Goal: Information Seeking & Learning: Learn about a topic

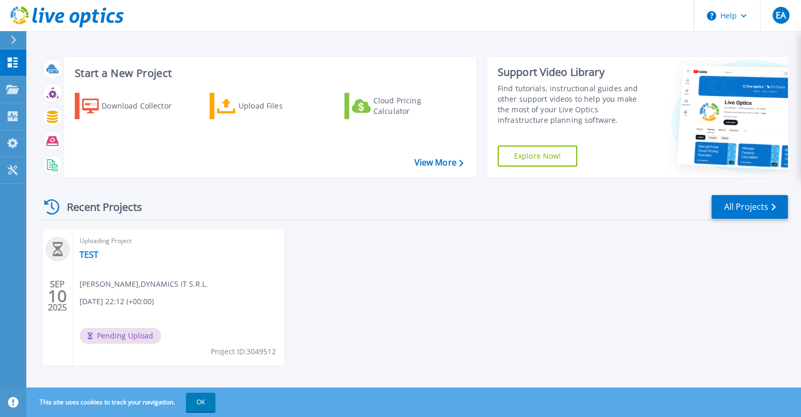
click at [758, 297] on div "SEP 10 2025 Uploading Project TEST Ezequiel Alvarez , DYNAMICS IT S.R.L. 09/10/…" at bounding box center [410, 308] width 756 height 158
click at [127, 282] on span "Ezequiel Alvarez , DYNAMICS IT S.R.L." at bounding box center [144, 284] width 129 height 12
click at [65, 248] on div at bounding box center [57, 249] width 25 height 25
click at [17, 95] on link "Projects Projects" at bounding box center [13, 89] width 26 height 27
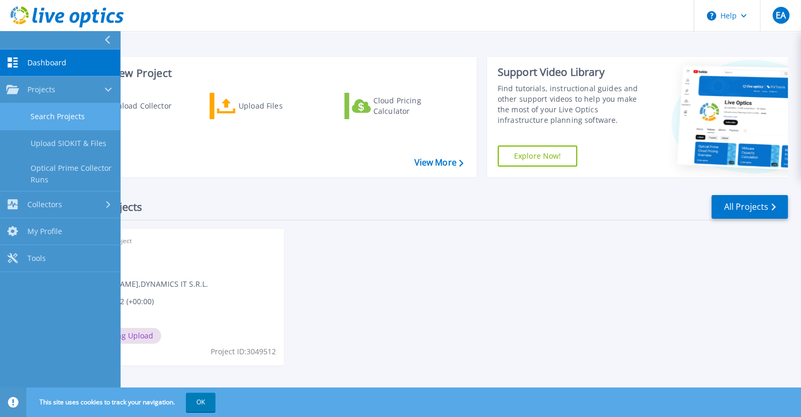
click at [41, 116] on link "Search Projects" at bounding box center [60, 116] width 120 height 27
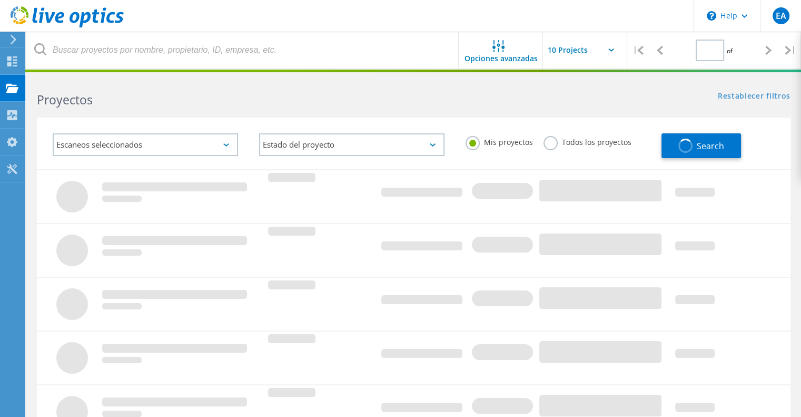
type input "1"
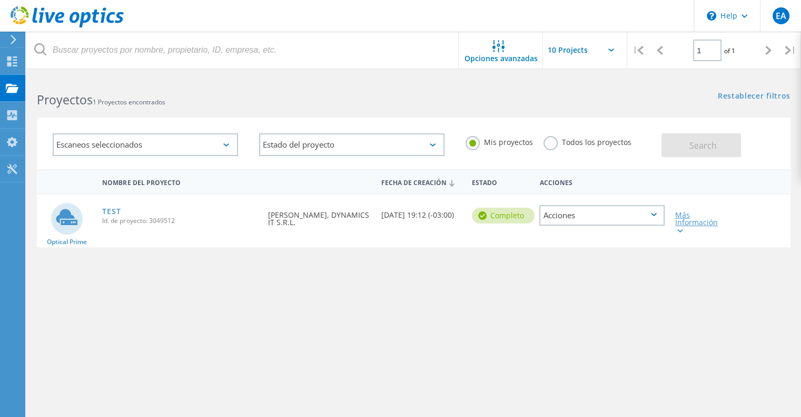
click at [686, 219] on div "Más Información" at bounding box center [701, 222] width 50 height 22
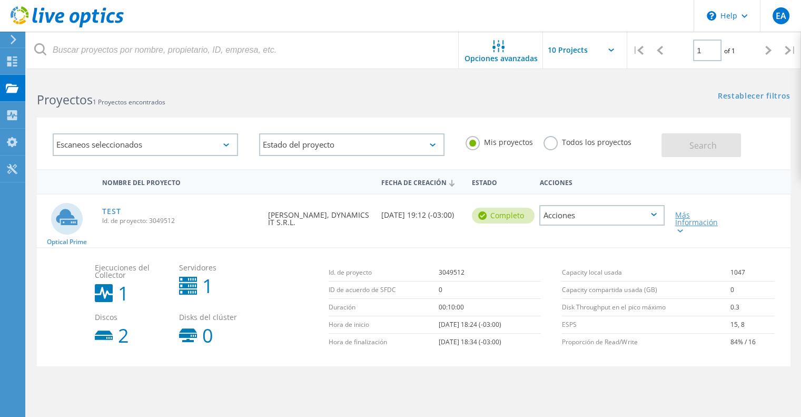
click at [679, 229] on icon at bounding box center [681, 230] width 6 height 3
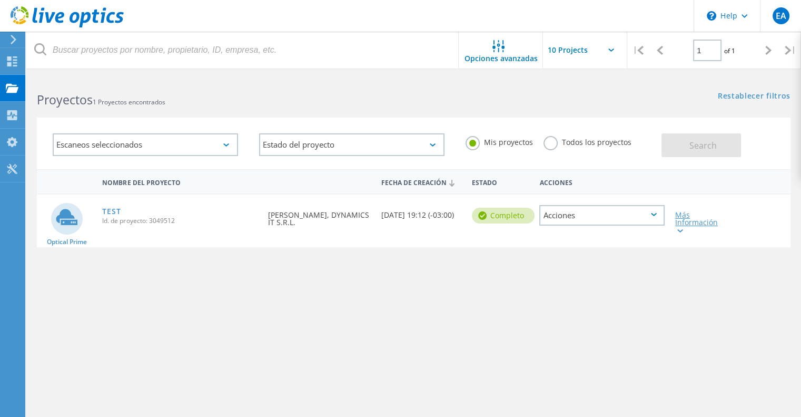
click at [679, 229] on icon at bounding box center [681, 230] width 6 height 3
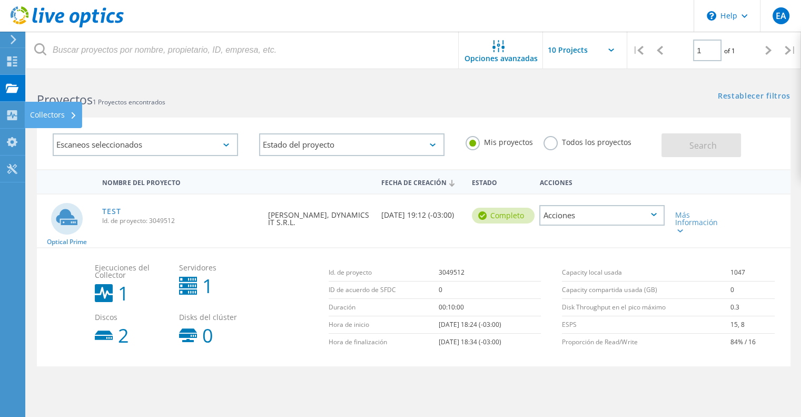
click at [29, 114] on div "Collectors" at bounding box center [53, 115] width 57 height 26
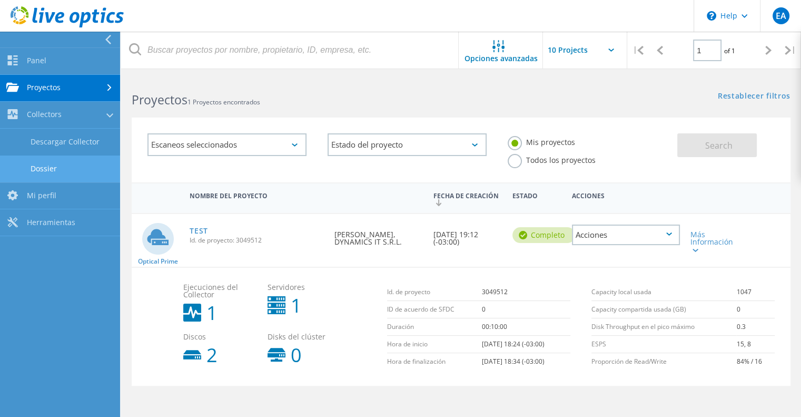
click at [71, 160] on link "Dossier" at bounding box center [60, 168] width 120 height 27
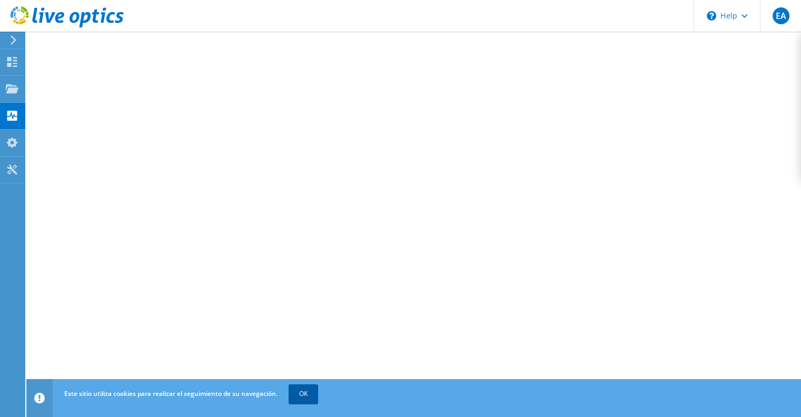
click at [312, 389] on link "OK" at bounding box center [304, 393] width 30 height 19
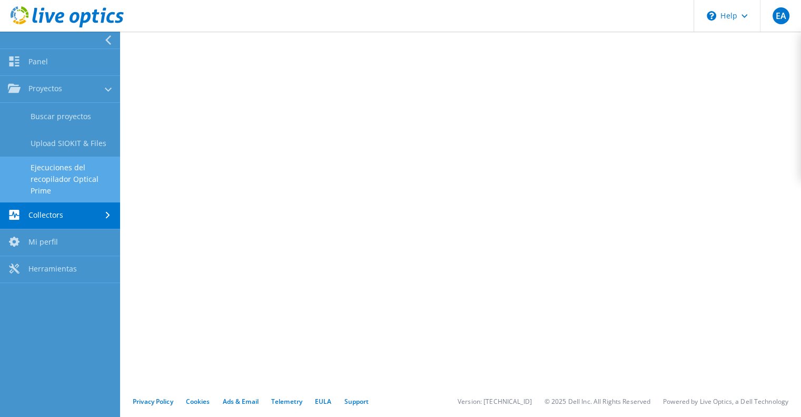
click at [71, 173] on link "Ejecuciones del recopilador Optical Prime" at bounding box center [60, 178] width 120 height 45
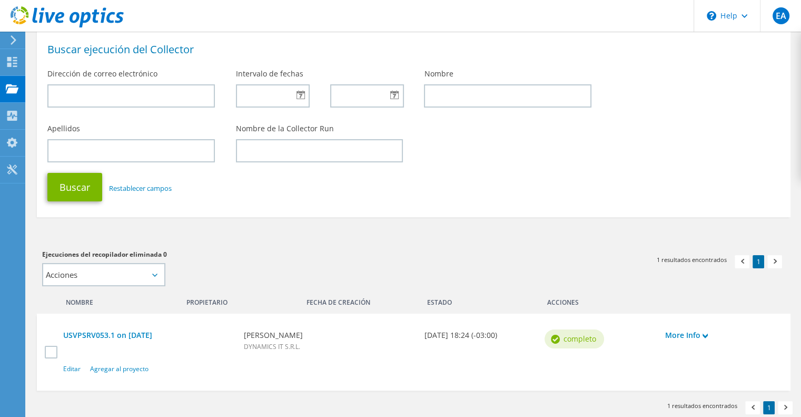
scroll to position [106, 0]
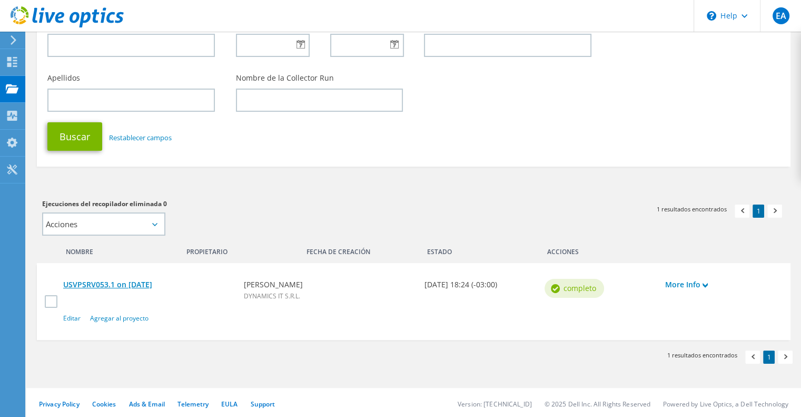
click at [154, 281] on link "USVPSRV053.1 on 9/10/2025" at bounding box center [148, 285] width 170 height 12
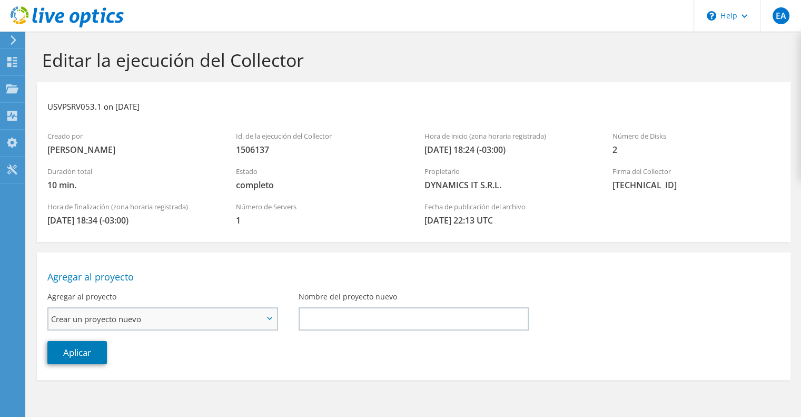
click at [140, 315] on span "Crear un proyecto nuevo" at bounding box center [157, 318] width 212 height 13
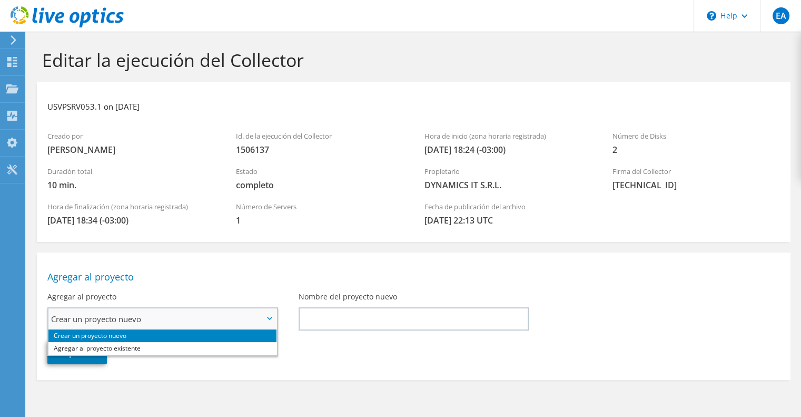
click at [140, 315] on span "Crear un proyecto nuevo" at bounding box center [157, 318] width 212 height 13
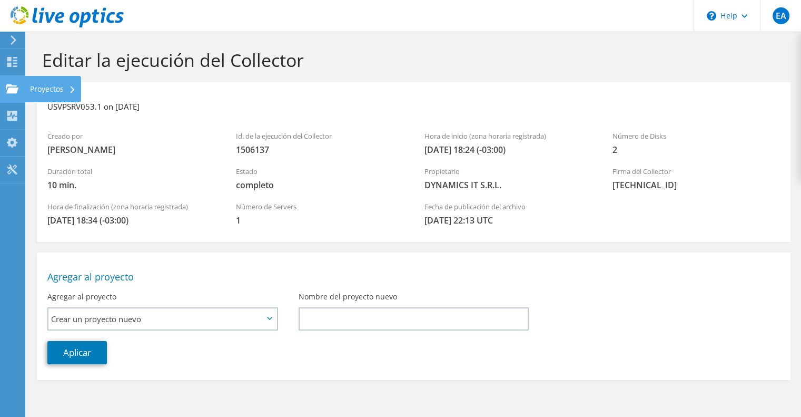
click at [13, 92] on use at bounding box center [12, 88] width 13 height 9
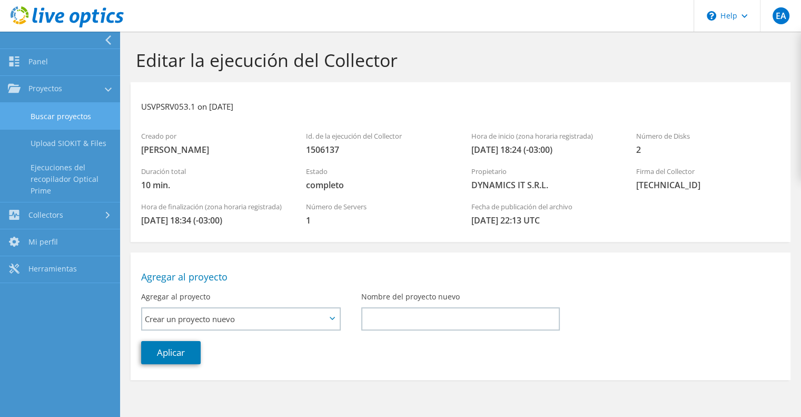
click at [69, 113] on link "Buscar proyectos" at bounding box center [60, 116] width 120 height 27
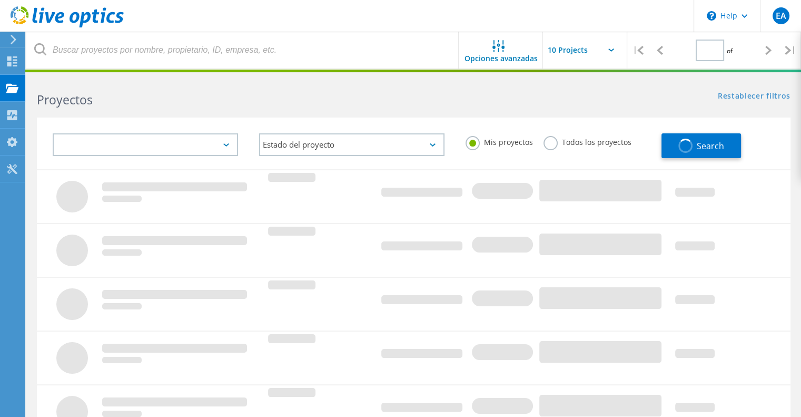
type input "1"
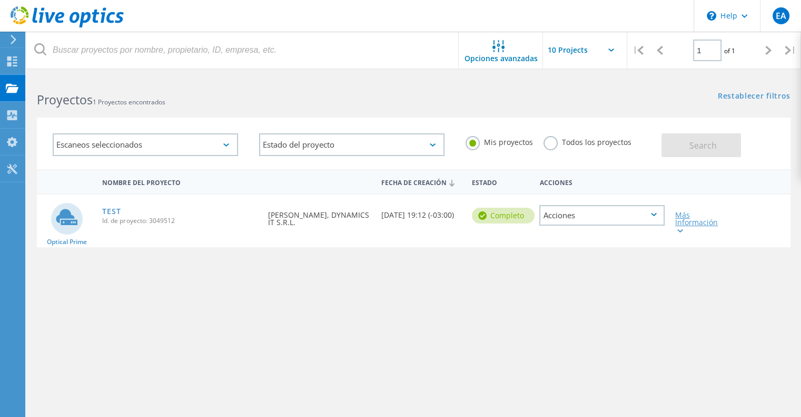
click at [681, 230] on icon at bounding box center [681, 230] width 6 height 3
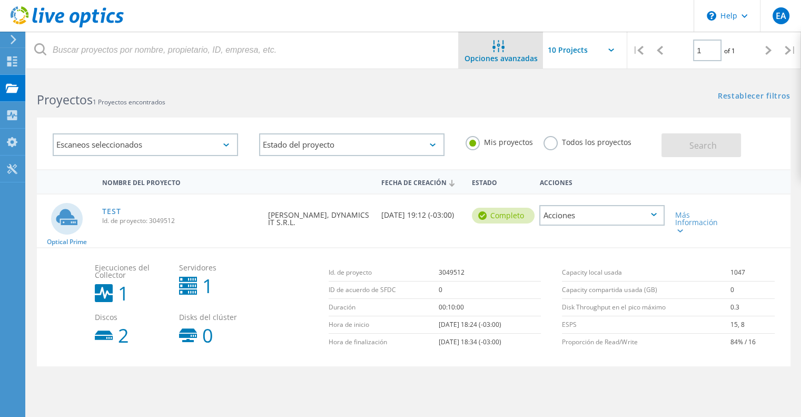
click at [510, 55] on span "Opciones avanzadas" at bounding box center [501, 58] width 73 height 7
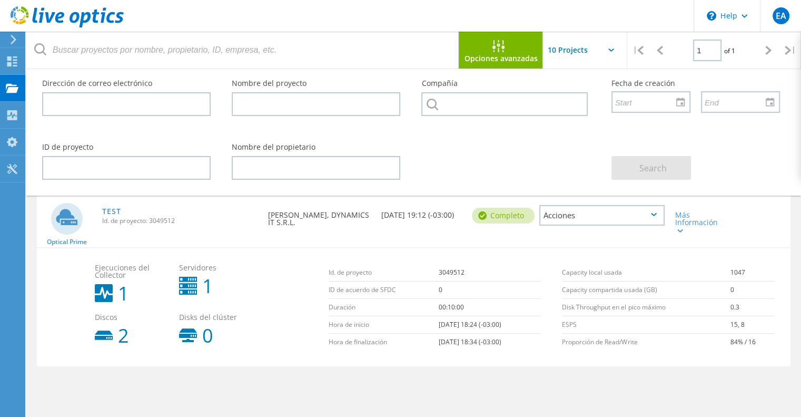
click at [500, 46] on icon at bounding box center [499, 46] width 12 height 12
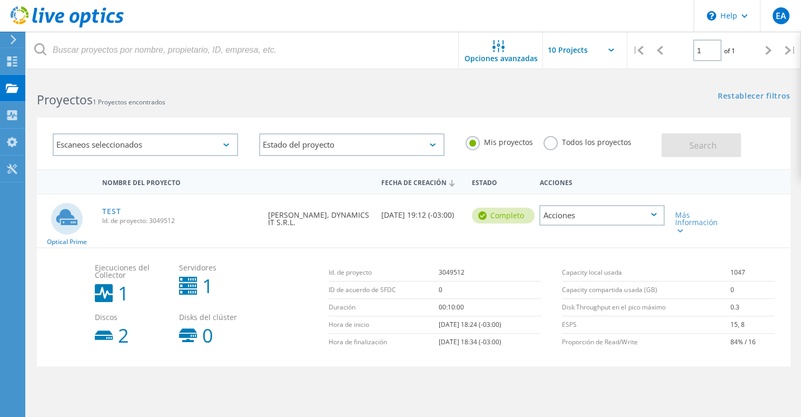
click at [9, 42] on icon at bounding box center [13, 39] width 8 height 9
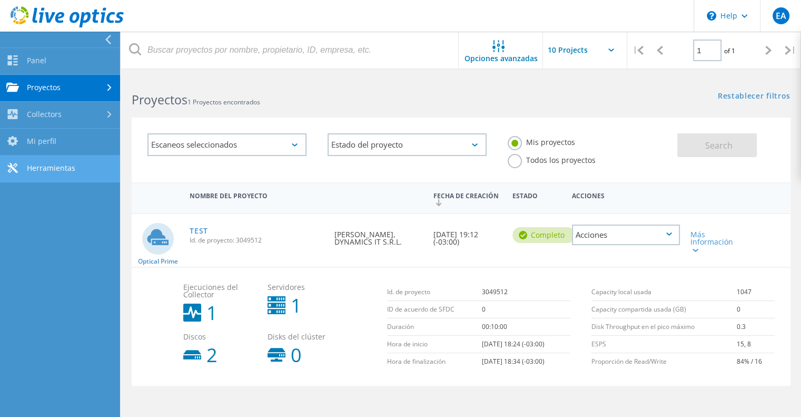
click at [62, 167] on link "Herramientas" at bounding box center [60, 168] width 120 height 27
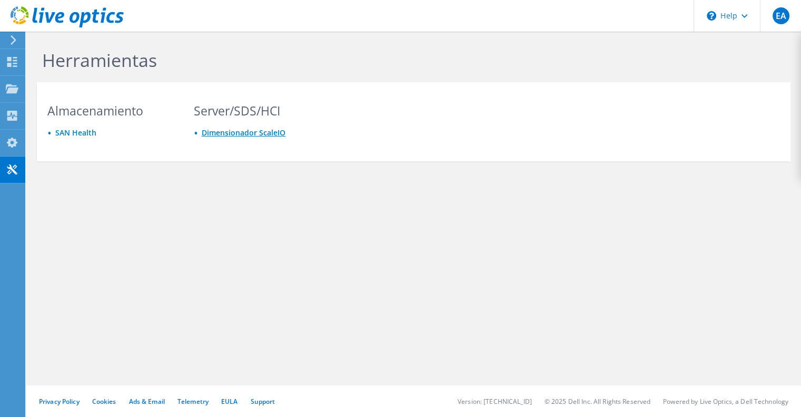
click at [242, 133] on link "Dimensionador ScaleIO" at bounding box center [244, 133] width 84 height 10
click at [12, 85] on use at bounding box center [12, 88] width 13 height 9
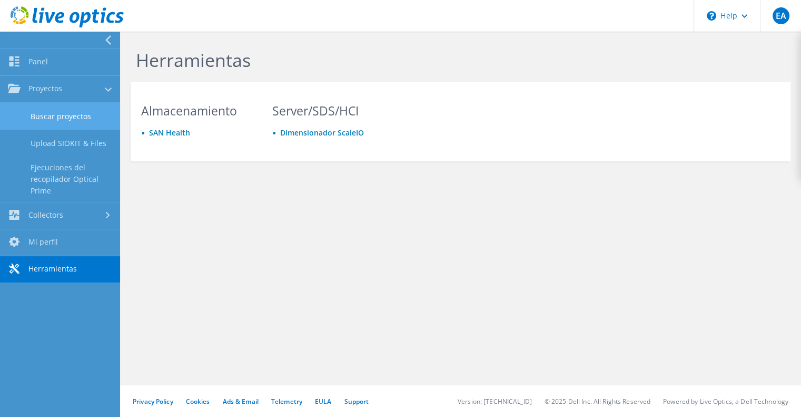
click at [65, 121] on link "Buscar proyectos" at bounding box center [60, 116] width 120 height 27
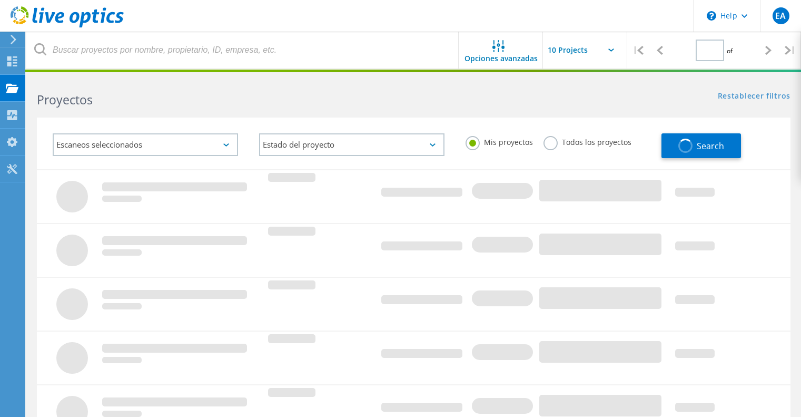
type input "1"
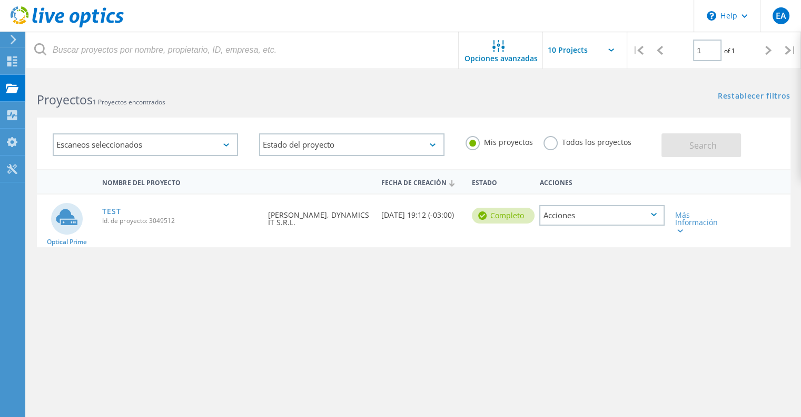
click at [624, 220] on div "Acciones" at bounding box center [602, 215] width 125 height 21
click at [622, 191] on div "Ver proyecto" at bounding box center [602, 191] width 123 height 16
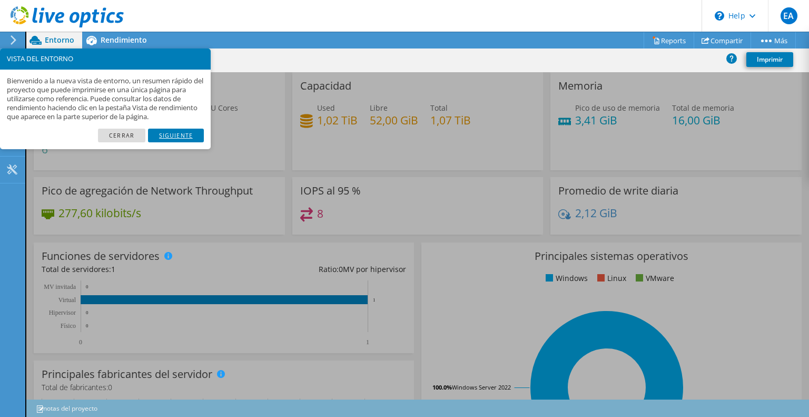
click at [170, 140] on link "Siguiente" at bounding box center [176, 136] width 56 height 14
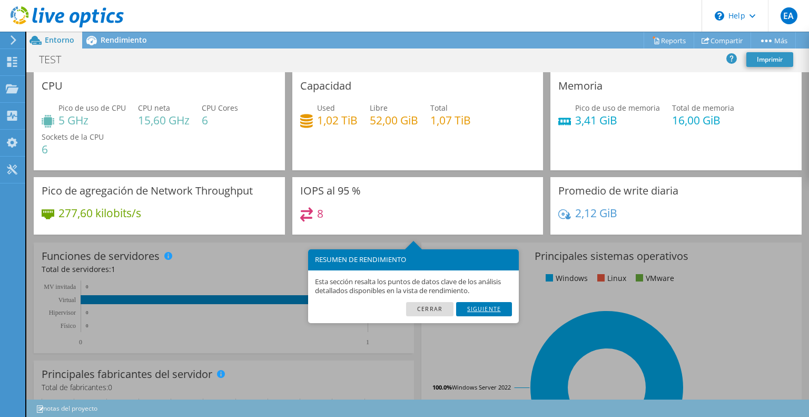
click at [480, 308] on link "Siguiente" at bounding box center [484, 309] width 56 height 14
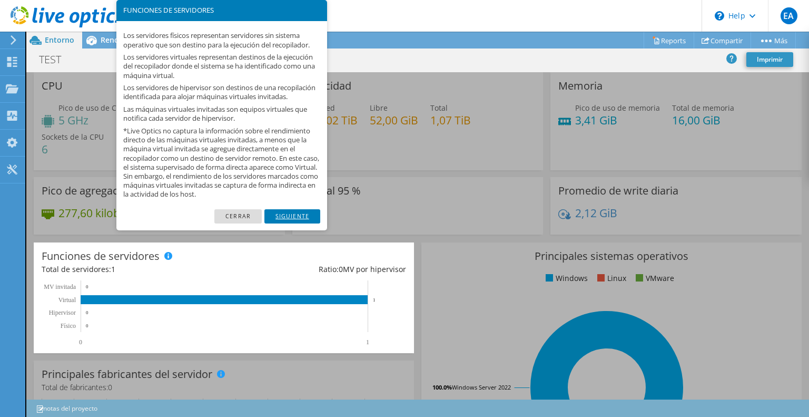
click at [288, 223] on link "Siguiente" at bounding box center [293, 216] width 56 height 14
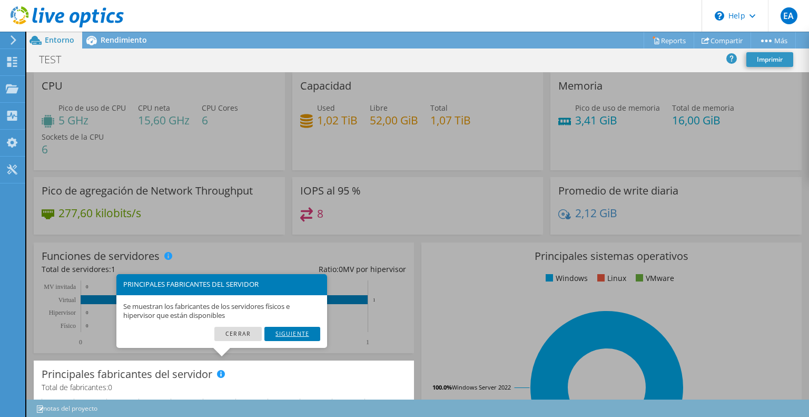
click at [298, 332] on link "Siguiente" at bounding box center [293, 334] width 56 height 14
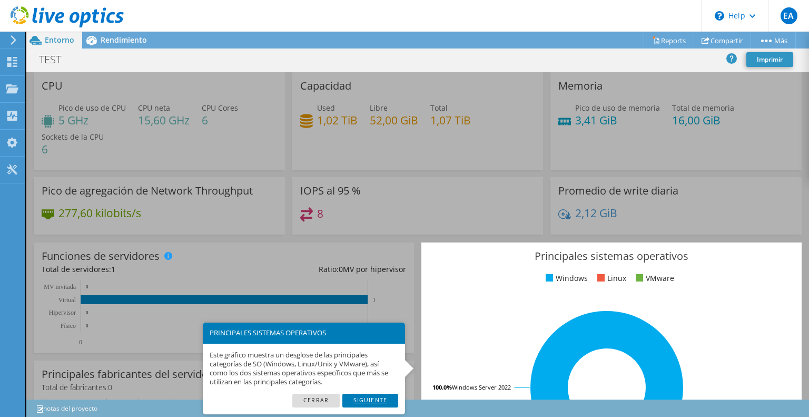
click at [387, 402] on link "Siguiente" at bounding box center [371, 401] width 56 height 14
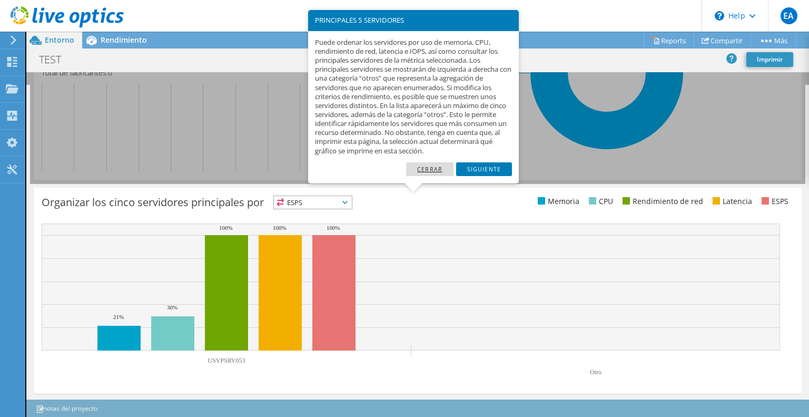
click at [429, 170] on link "Cerrar" at bounding box center [429, 169] width 47 height 14
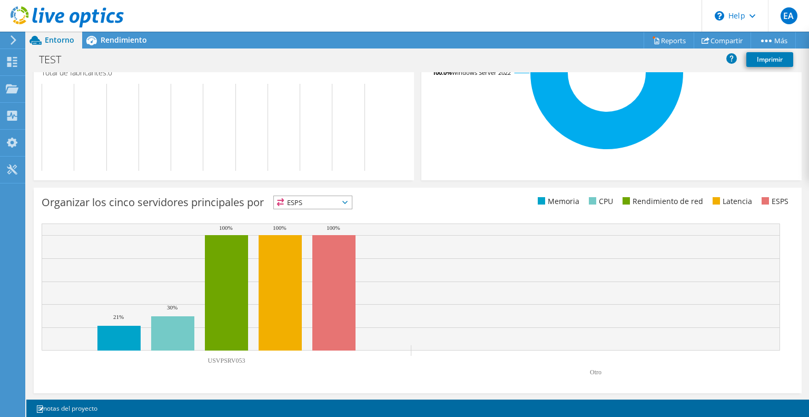
click at [317, 197] on span "ESPS" at bounding box center [313, 202] width 78 height 13
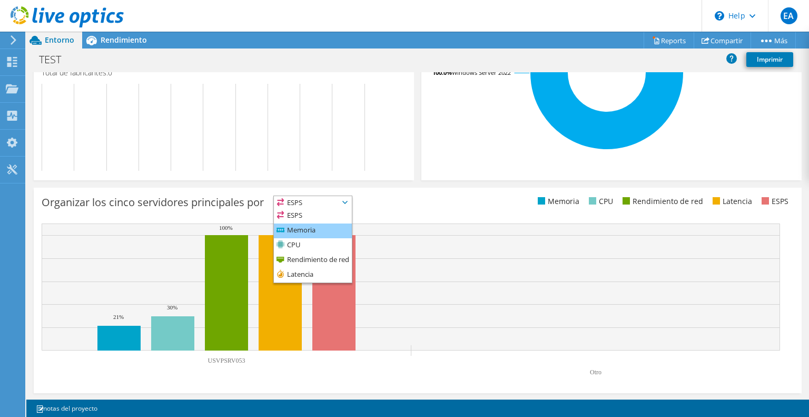
click at [308, 230] on li "Memoria" at bounding box center [313, 230] width 78 height 15
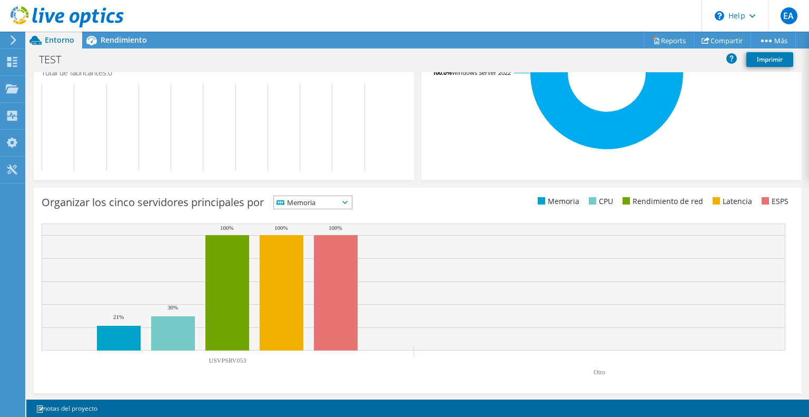
click at [330, 198] on span "Memoria" at bounding box center [306, 202] width 65 height 13
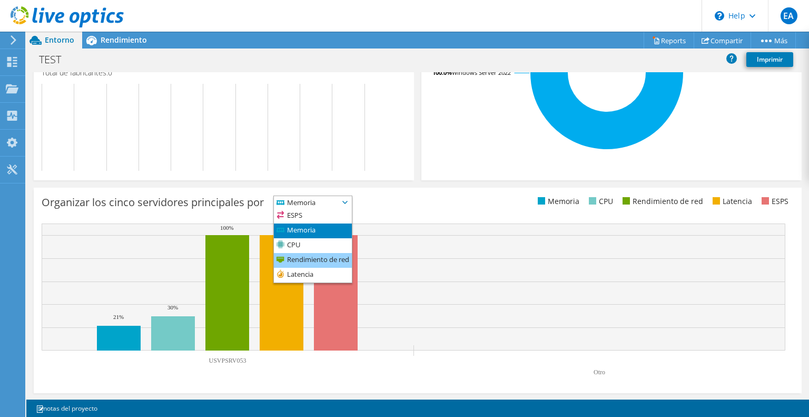
click at [335, 255] on li "Rendimiento de red" at bounding box center [313, 260] width 78 height 15
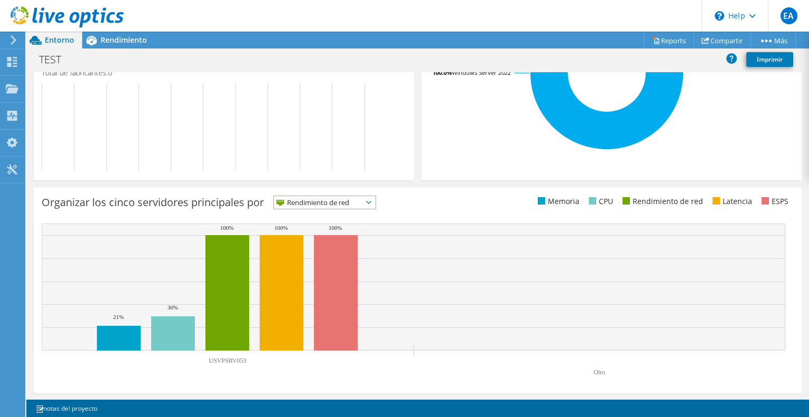
click at [329, 198] on span "Rendimiento de red" at bounding box center [318, 202] width 89 height 13
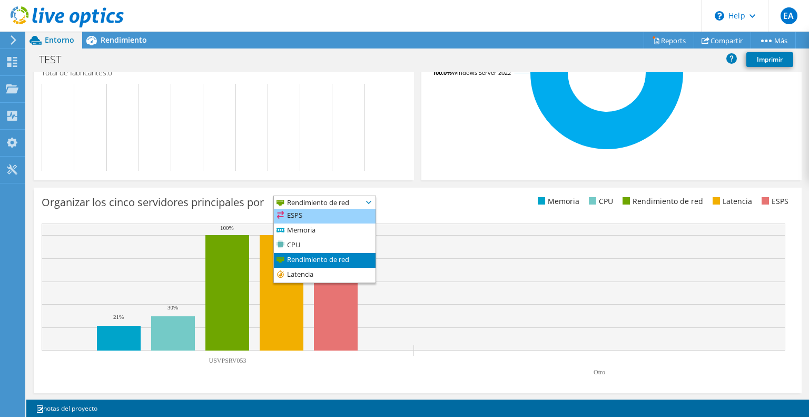
click at [316, 213] on li "ESPS" at bounding box center [325, 216] width 102 height 15
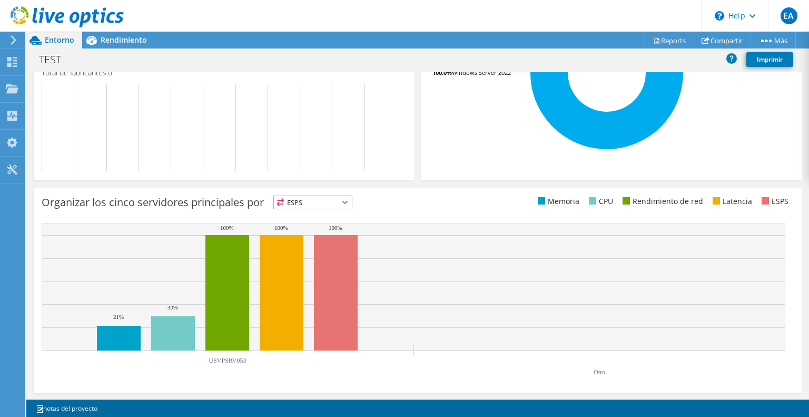
click at [328, 207] on span "ESPS" at bounding box center [306, 202] width 65 height 13
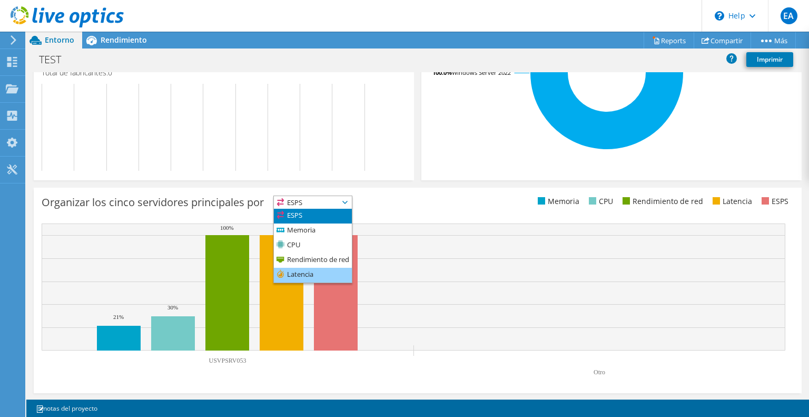
click at [321, 270] on li "Latencia" at bounding box center [313, 275] width 78 height 15
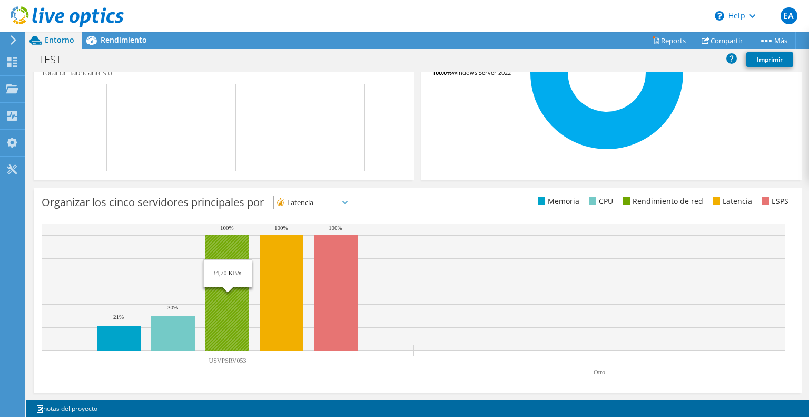
click at [230, 276] on rect at bounding box center [228, 292] width 44 height 115
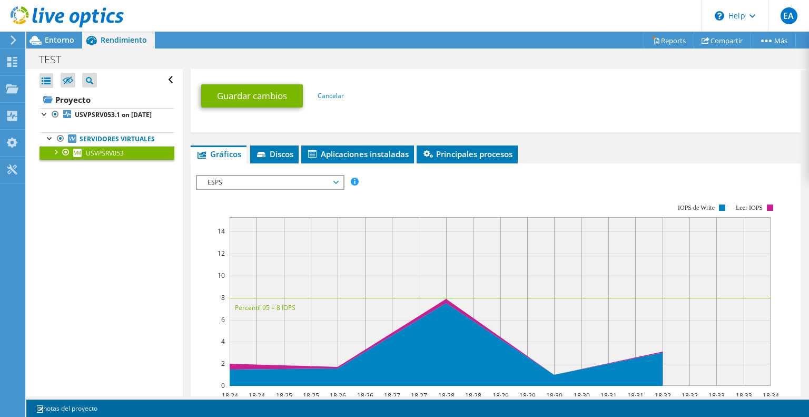
scroll to position [632, 0]
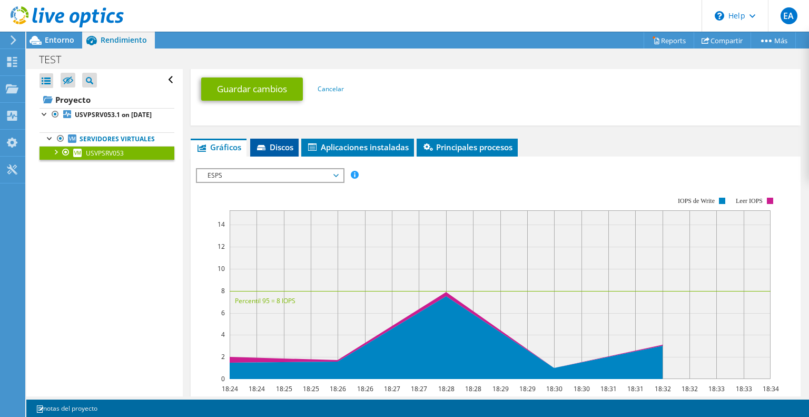
click at [285, 142] on span "Discos" at bounding box center [275, 147] width 38 height 11
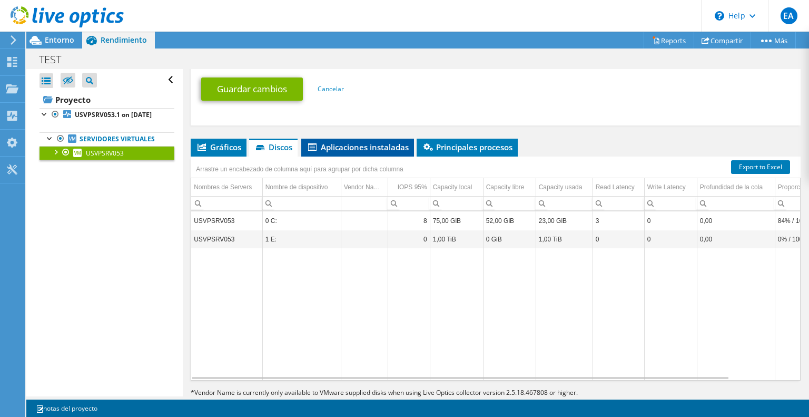
click at [351, 142] on span "Aplicaciones instaladas" at bounding box center [358, 147] width 102 height 11
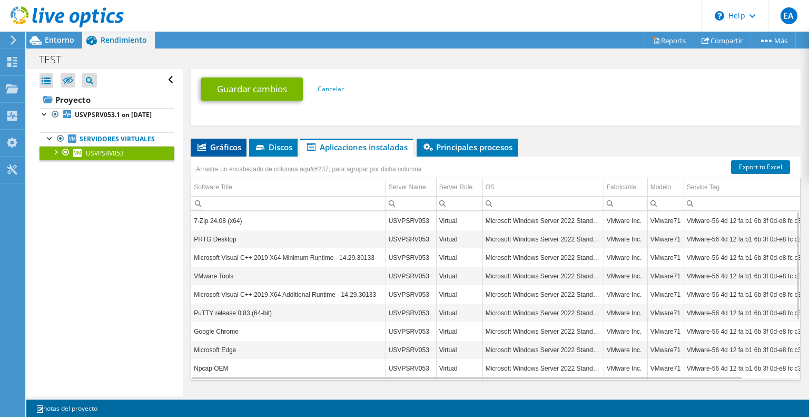
click at [236, 139] on li "Gráficos" at bounding box center [219, 148] width 56 height 18
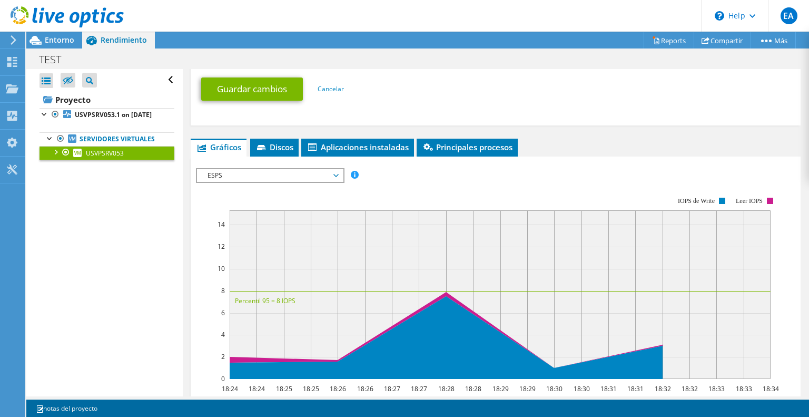
click at [55, 156] on div at bounding box center [55, 151] width 11 height 11
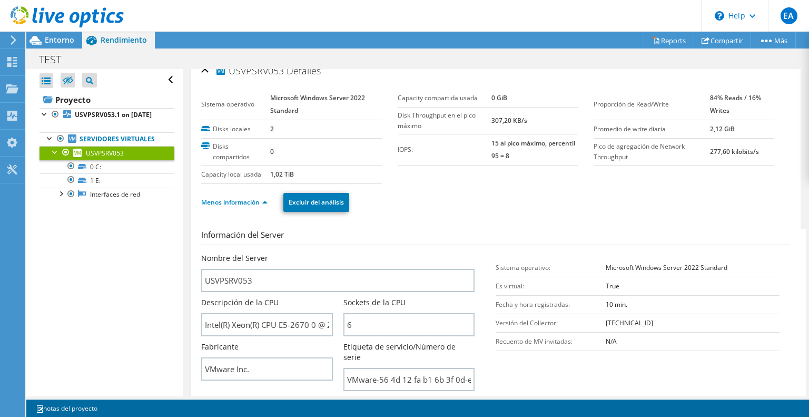
scroll to position [0, 0]
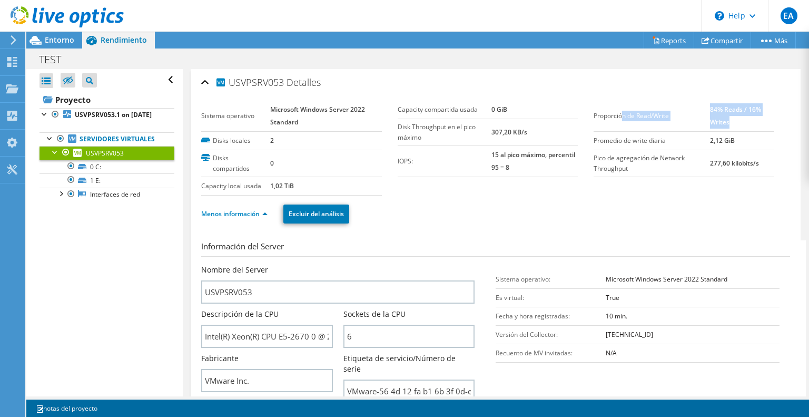
drag, startPoint x: 618, startPoint y: 111, endPoint x: 740, endPoint y: 120, distance: 122.6
click at [739, 119] on tr "Proporción de Read/Write 84% Reads / 16% Writes" at bounding box center [684, 116] width 181 height 31
click at [697, 141] on label "Promedio de write diaria" at bounding box center [652, 140] width 116 height 11
click at [673, 38] on link "Reports" at bounding box center [669, 40] width 51 height 16
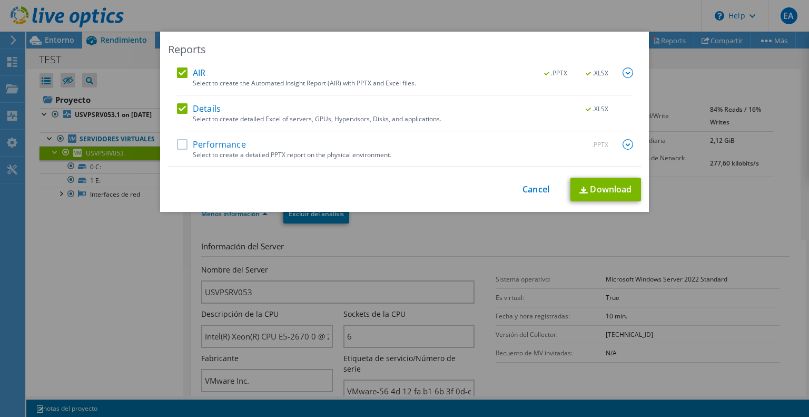
click at [205, 149] on label "Performance" at bounding box center [211, 144] width 69 height 11
click at [0, 0] on input "Performance" at bounding box center [0, 0] width 0 height 0
click at [607, 191] on link "Download" at bounding box center [606, 190] width 71 height 24
click at [527, 187] on link "Cancel" at bounding box center [536, 189] width 27 height 10
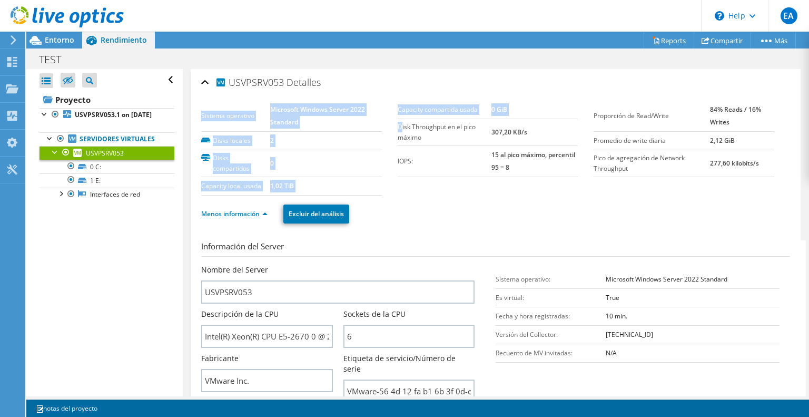
drag, startPoint x: 404, startPoint y: 125, endPoint x: 537, endPoint y: 182, distance: 145.6
click at [537, 182] on section "Sistema operativo Microsoft Windows Server 2022 Standard Disks locales 2 Disks …" at bounding box center [397, 148] width 393 height 95
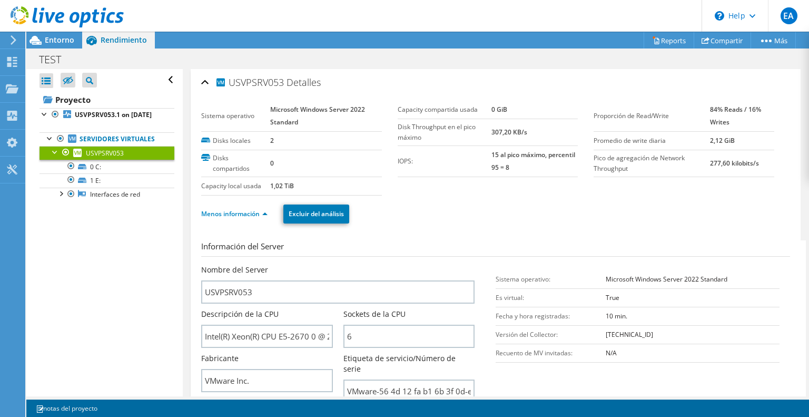
click at [544, 190] on section "Sistema operativo Microsoft Windows Server 2022 Standard Disks locales 2 Disks …" at bounding box center [397, 148] width 393 height 95
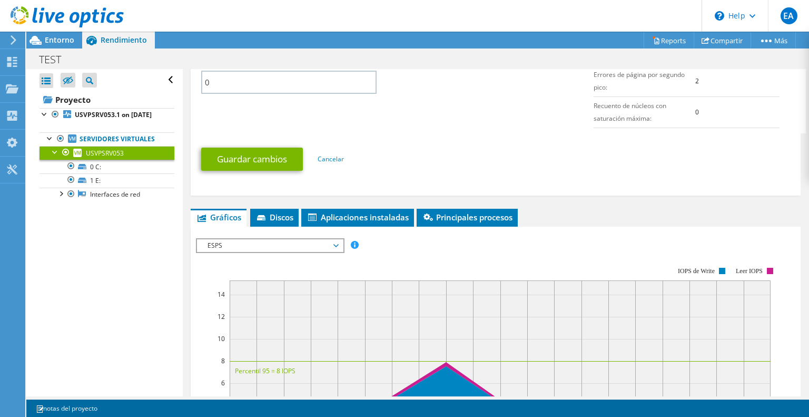
scroll to position [580, 0]
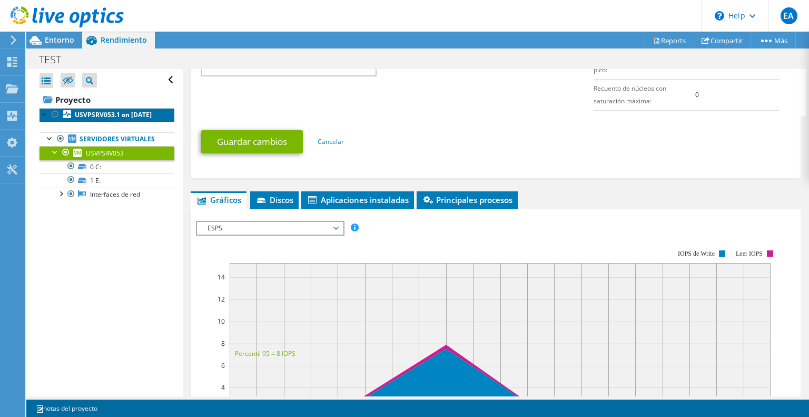
click at [97, 112] on b "USVPSRV053.1 on [DATE]" at bounding box center [113, 114] width 77 height 9
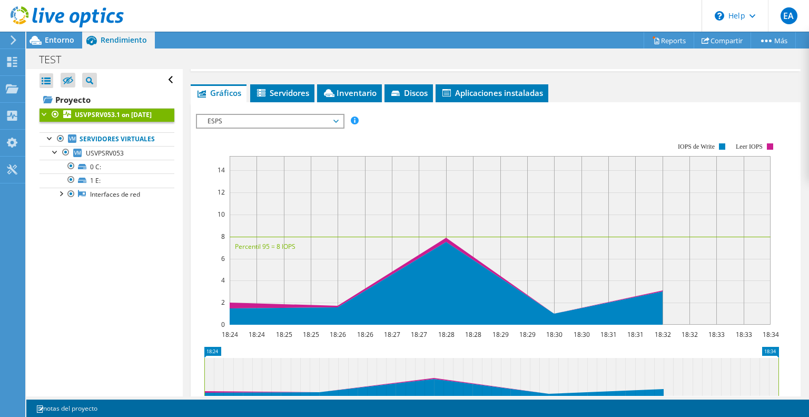
scroll to position [161, 0]
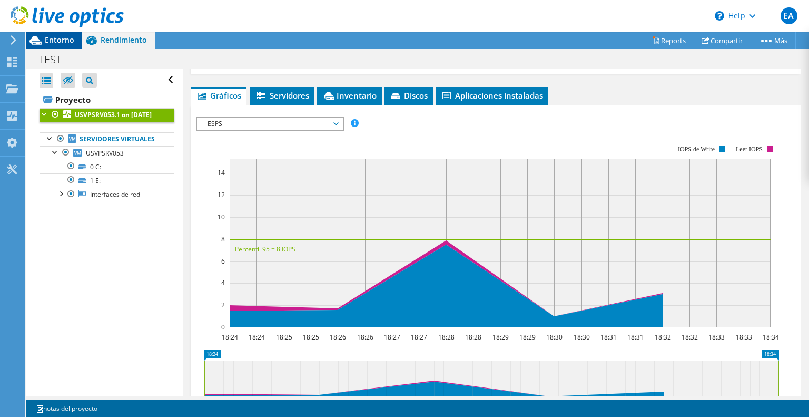
click at [44, 41] on icon at bounding box center [35, 40] width 18 height 18
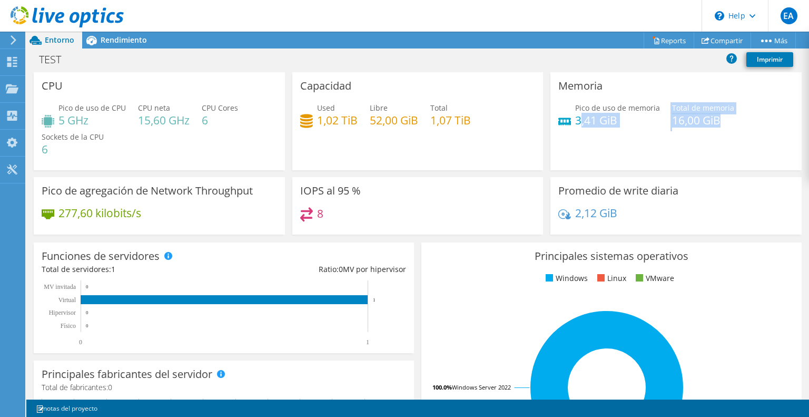
drag, startPoint x: 575, startPoint y: 119, endPoint x: 717, endPoint y: 122, distance: 141.8
click at [717, 122] on div "Pico de uso de memoria 3,41 GiB Total de memoria 16,00 GiB" at bounding box center [677, 119] width 236 height 34
click at [717, 139] on div "Memoria Pico de uso de memoria 3,41 GiB Total de memoria 16,00 GiB" at bounding box center [676, 121] width 251 height 98
click at [120, 44] on span "Rendimiento" at bounding box center [124, 40] width 46 height 10
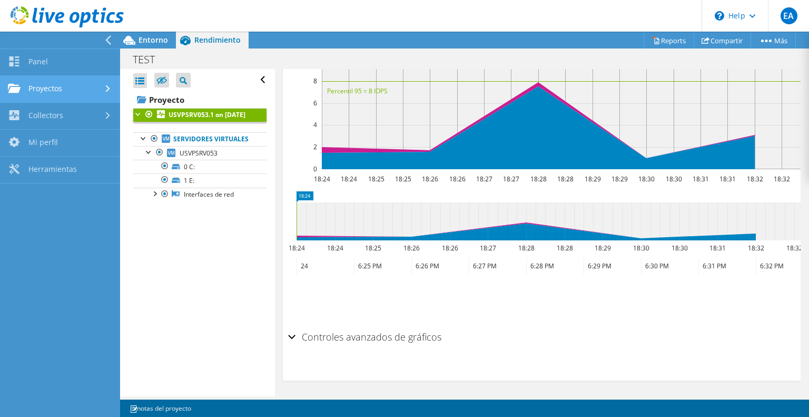
click at [49, 91] on link "Proyectos" at bounding box center [60, 89] width 120 height 27
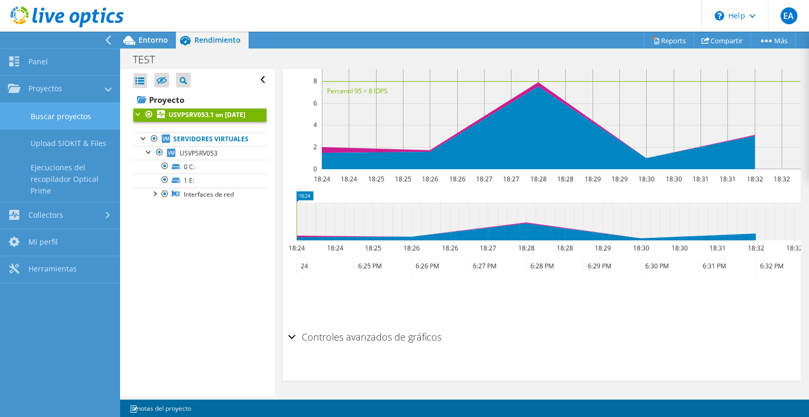
click at [54, 118] on link "Buscar proyectos" at bounding box center [60, 116] width 120 height 27
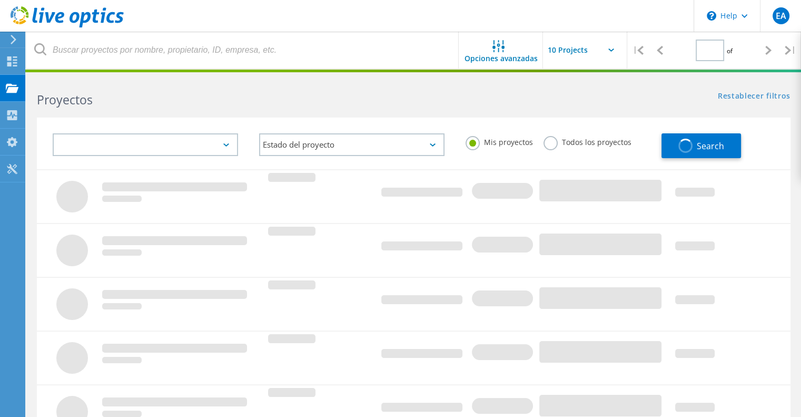
type input "1"
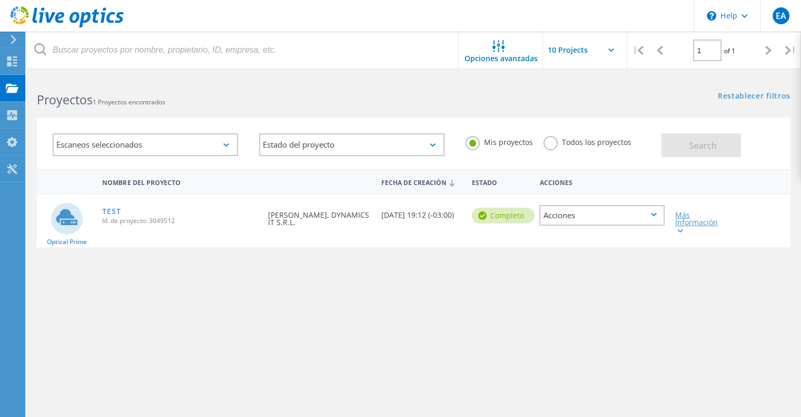
click at [681, 231] on icon at bounding box center [681, 230] width 6 height 3
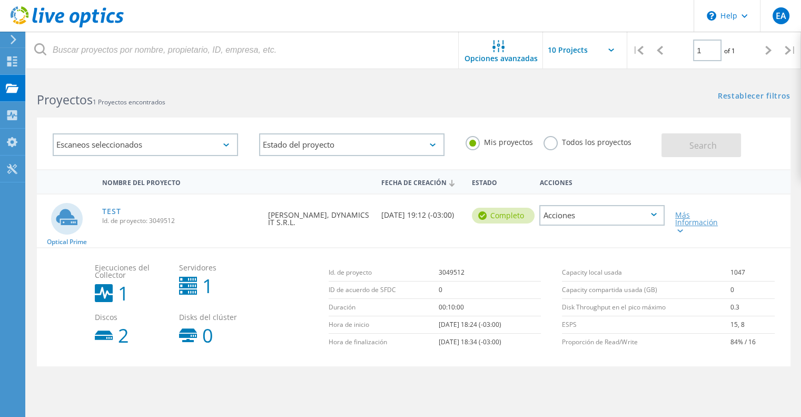
click at [682, 218] on div "Más Información" at bounding box center [701, 222] width 50 height 22
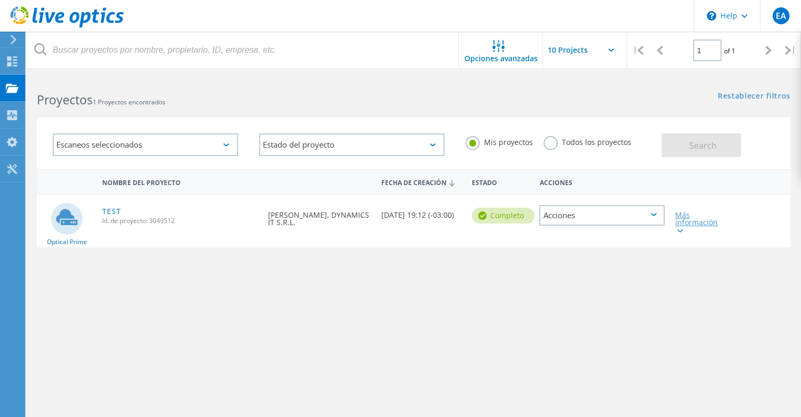
click at [682, 218] on div "Más Información" at bounding box center [701, 222] width 50 height 22
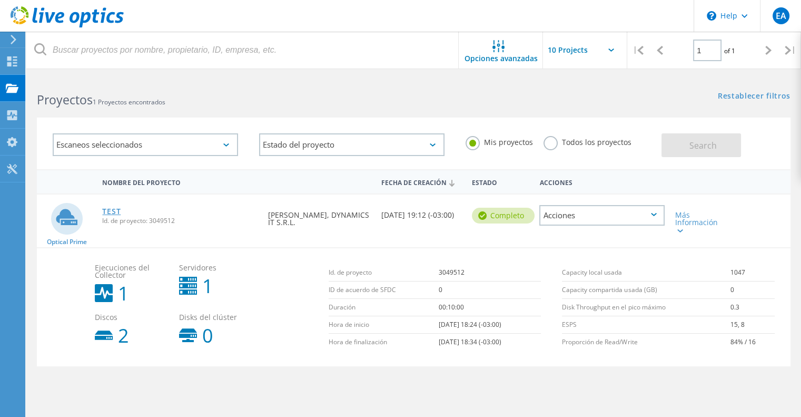
click at [114, 211] on link "TEST" at bounding box center [111, 211] width 18 height 7
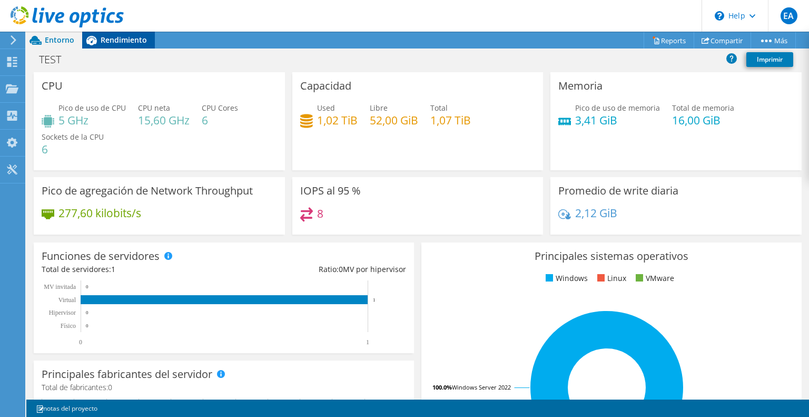
click at [128, 45] on div "Rendimiento" at bounding box center [118, 40] width 73 height 17
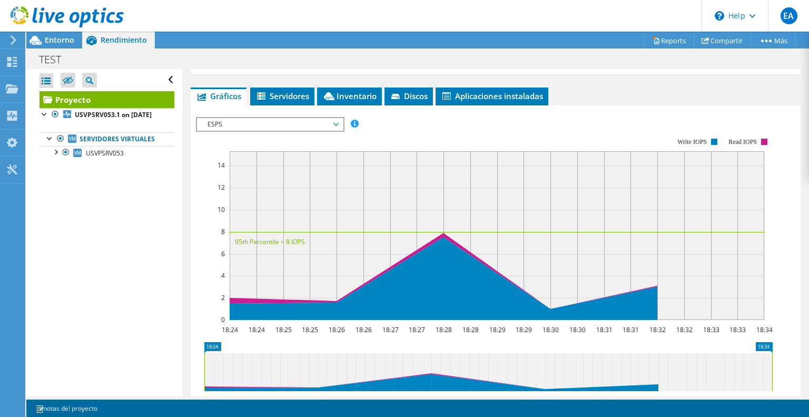
scroll to position [158, 0]
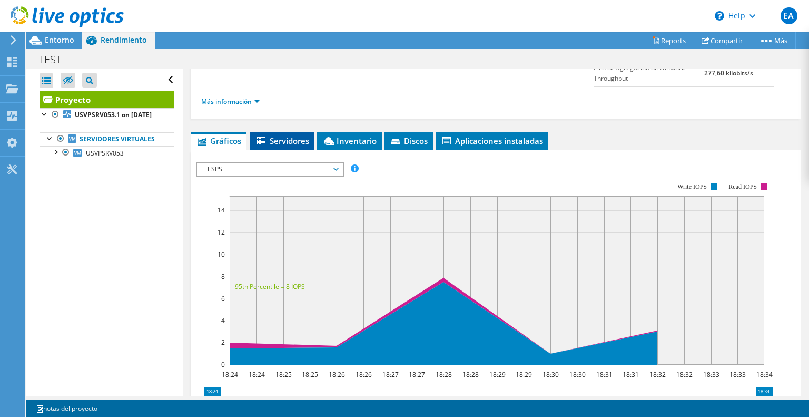
click at [281, 146] on span "Servidores" at bounding box center [283, 140] width 54 height 11
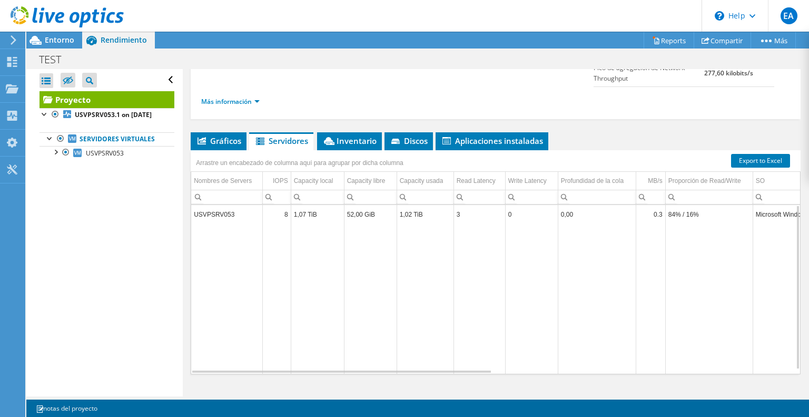
click at [466, 222] on td "3" at bounding box center [480, 214] width 52 height 18
click at [214, 222] on td "USVPSRV053" at bounding box center [226, 214] width 71 height 18
click at [279, 242] on td "Data grid" at bounding box center [276, 298] width 28 height 150
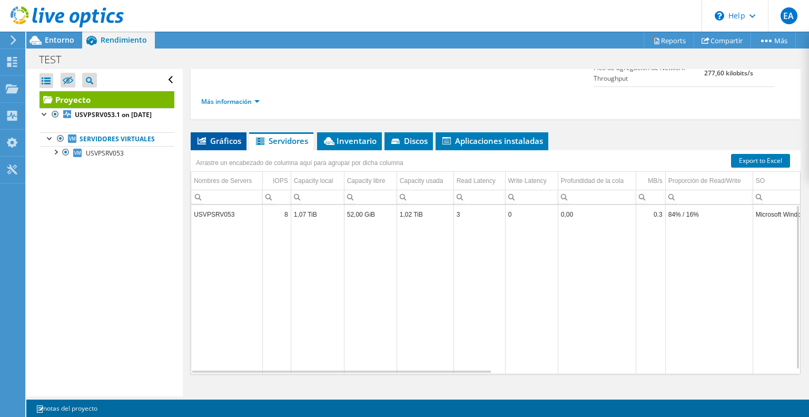
click at [221, 146] on span "Gráficos" at bounding box center [218, 140] width 45 height 11
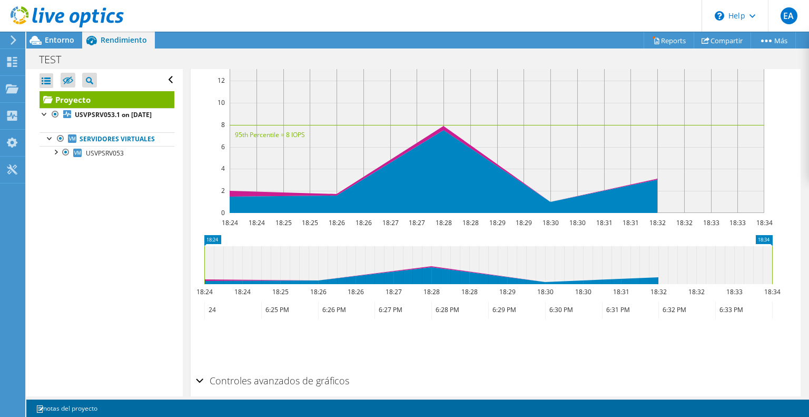
scroll to position [362, 0]
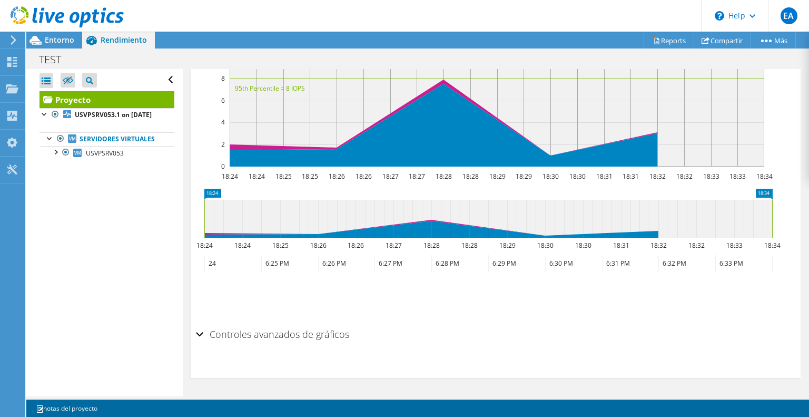
click at [202, 335] on div "Controles avanzados de gráficos" at bounding box center [496, 335] width 600 height 23
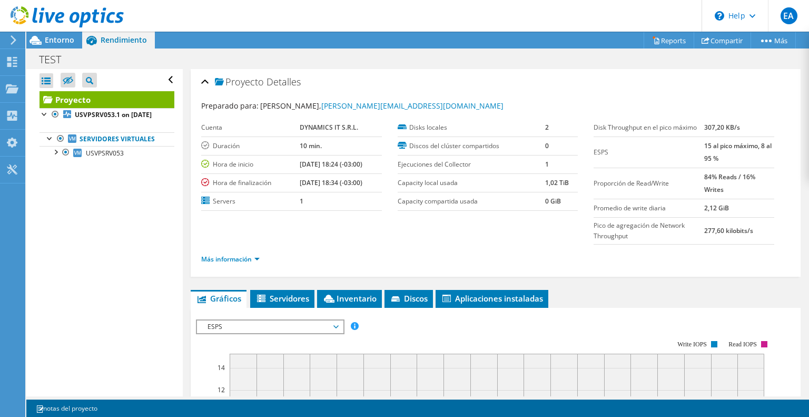
scroll to position [0, 0]
click at [51, 38] on span "Entorno" at bounding box center [60, 40] width 30 height 10
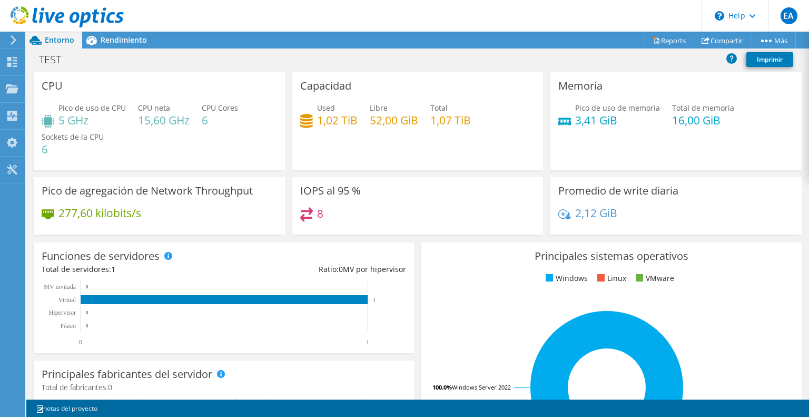
scroll to position [263, 0]
click at [502, 45] on div "Acciones de proyecto Acciones de proyecto Reports Compartir Más" at bounding box center [417, 40] width 783 height 17
click at [123, 38] on span "Rendimiento" at bounding box center [124, 40] width 46 height 10
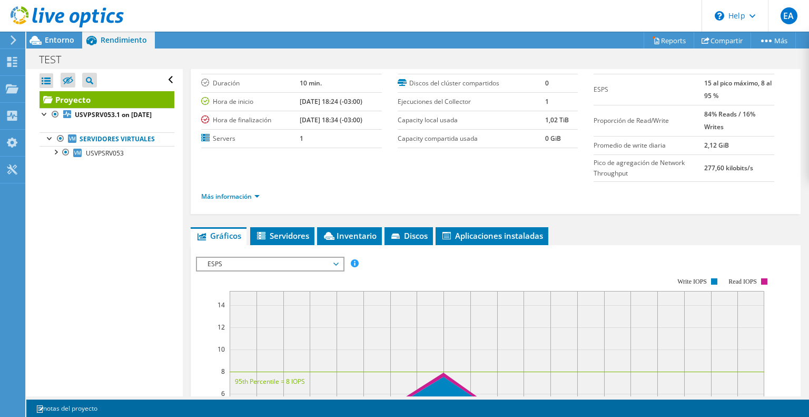
scroll to position [0, 0]
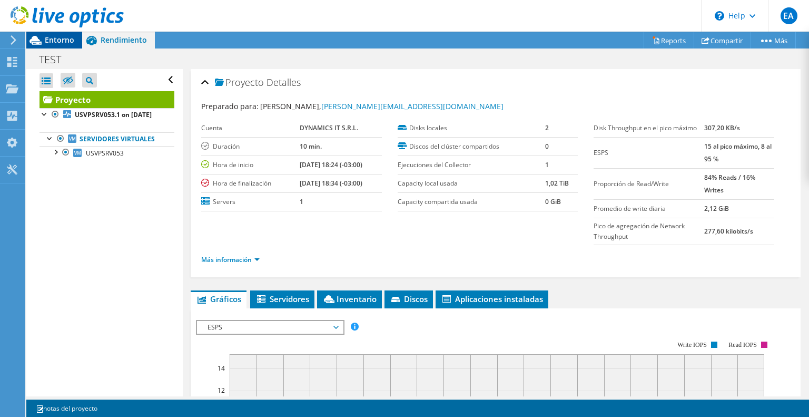
click at [67, 43] on span "Entorno" at bounding box center [60, 40] width 30 height 10
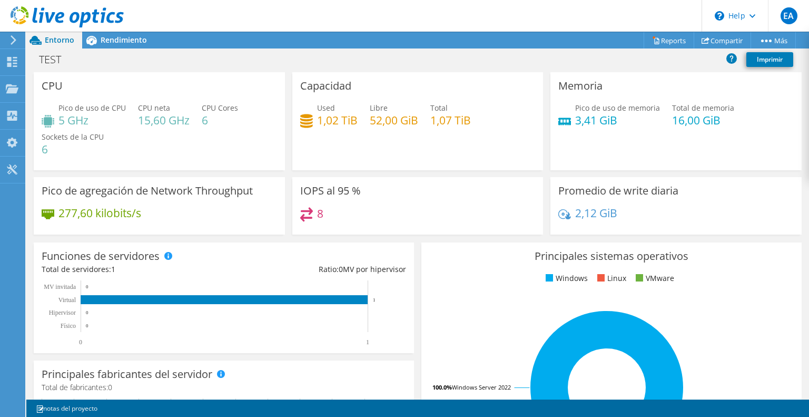
scroll to position [14, 0]
click at [133, 44] on span "Rendimiento" at bounding box center [124, 40] width 46 height 10
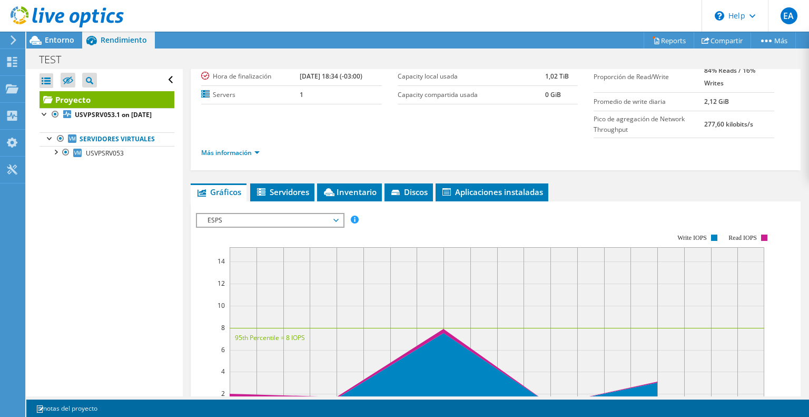
scroll to position [0, 0]
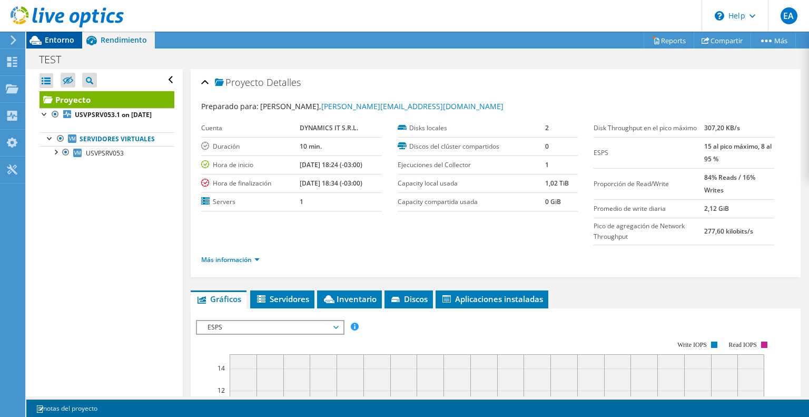
click at [61, 40] on span "Entorno" at bounding box center [60, 40] width 30 height 10
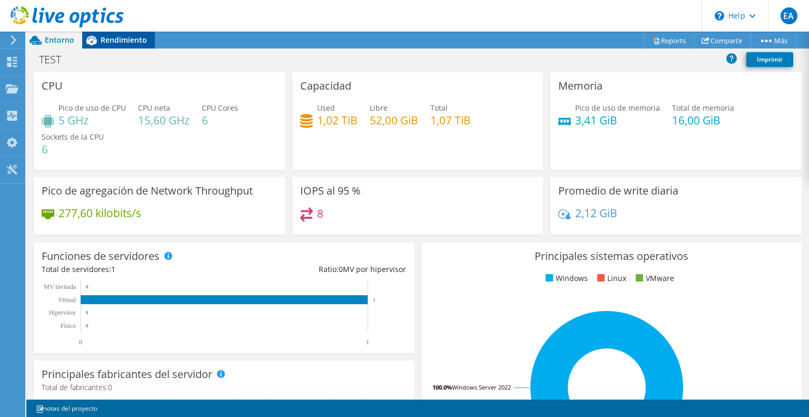
click at [93, 42] on icon at bounding box center [91, 40] width 11 height 9
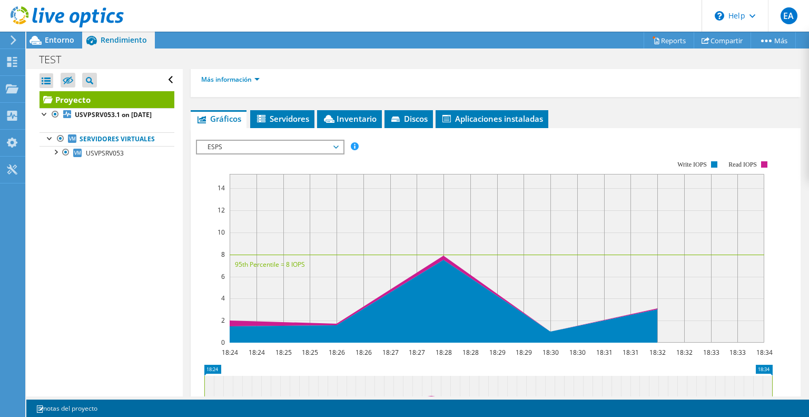
scroll to position [179, 0]
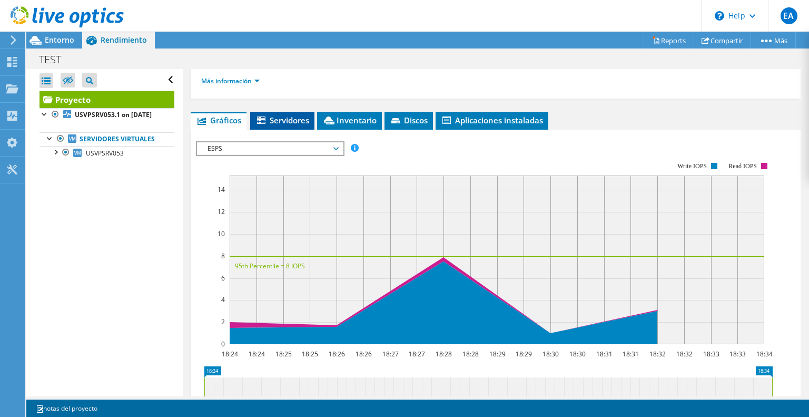
click at [306, 125] on span "Servidores" at bounding box center [283, 120] width 54 height 11
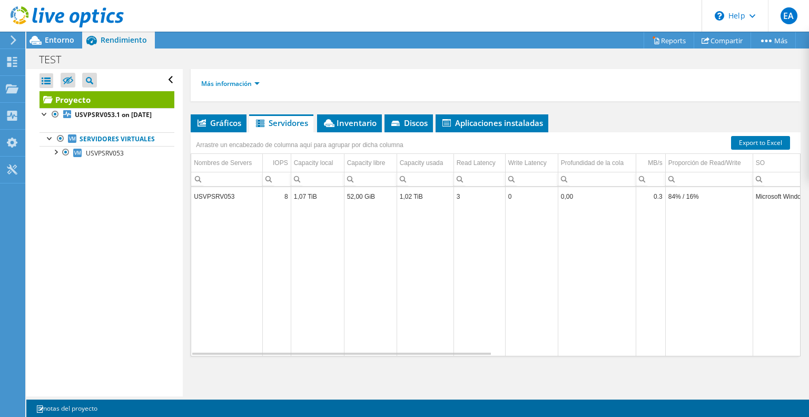
click at [364, 138] on div "Arrastre un encabezado de columna aquí para agrupar por dicha columna" at bounding box center [300, 143] width 218 height 23
click at [357, 121] on span "Inventario" at bounding box center [349, 123] width 54 height 11
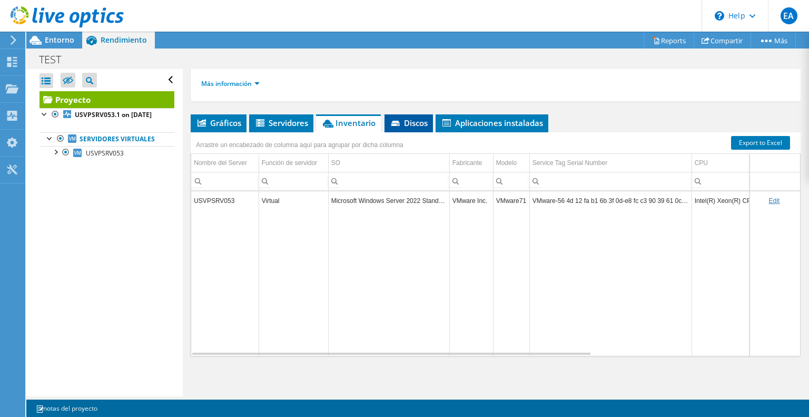
click at [423, 132] on li "Discos" at bounding box center [409, 123] width 48 height 18
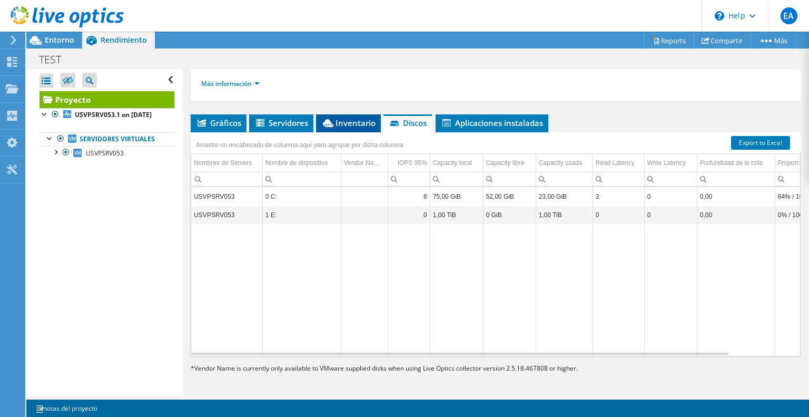
click at [351, 128] on span "Inventario" at bounding box center [348, 123] width 54 height 11
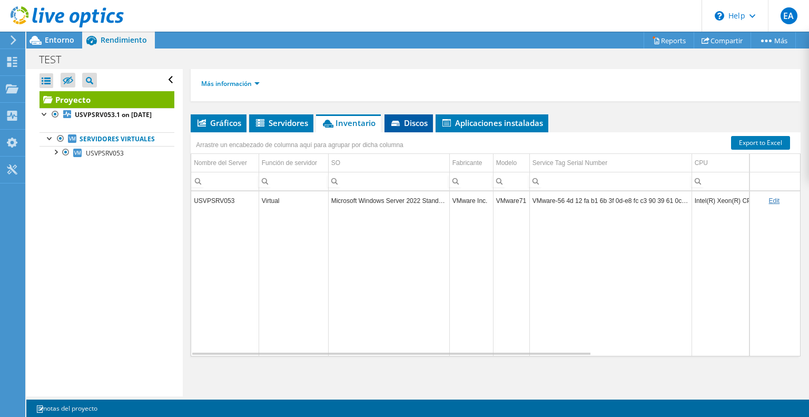
click at [416, 126] on span "Discos" at bounding box center [409, 123] width 38 height 11
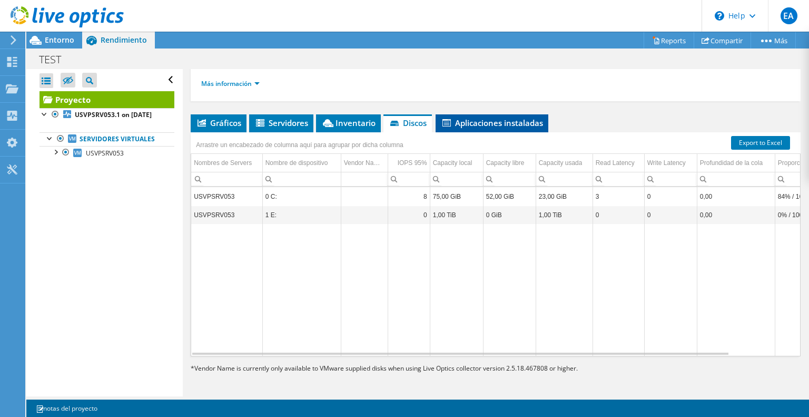
click at [495, 128] on span "Aplicaciones instaladas" at bounding box center [492, 123] width 102 height 11
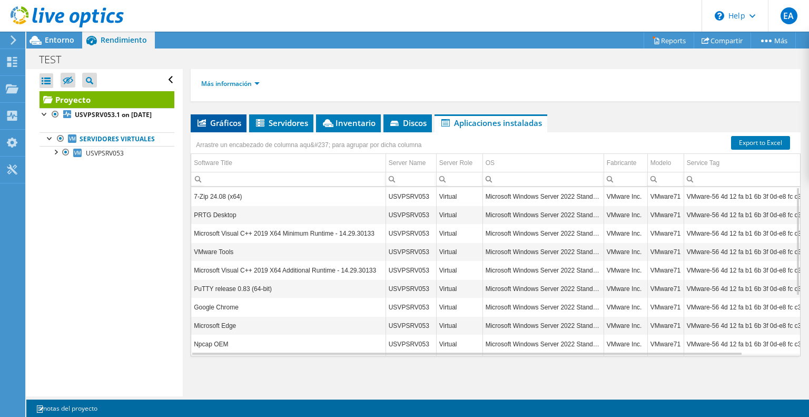
click at [229, 125] on span "Gráficos" at bounding box center [218, 123] width 45 height 11
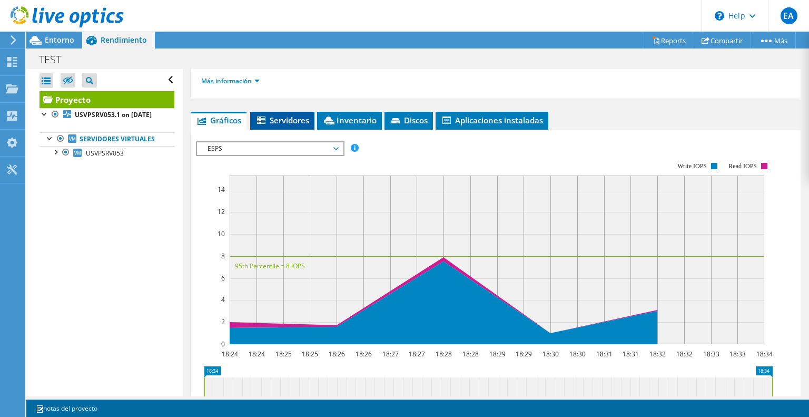
click at [300, 125] on span "Servidores" at bounding box center [283, 120] width 54 height 11
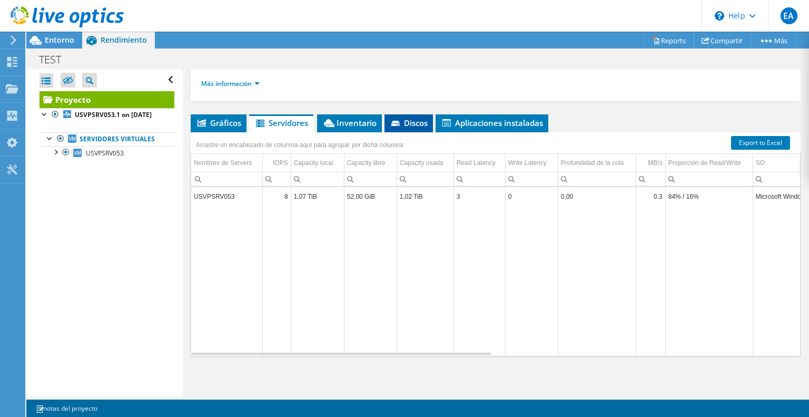
click at [403, 124] on span "Discos" at bounding box center [409, 123] width 38 height 11
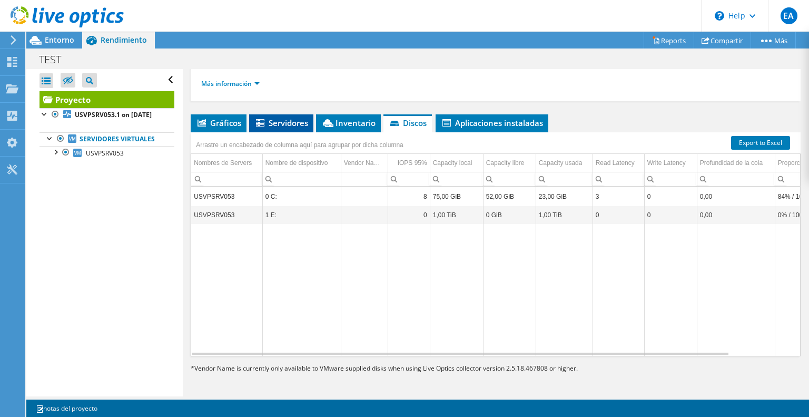
click at [276, 128] on span "Servidores" at bounding box center [282, 123] width 54 height 11
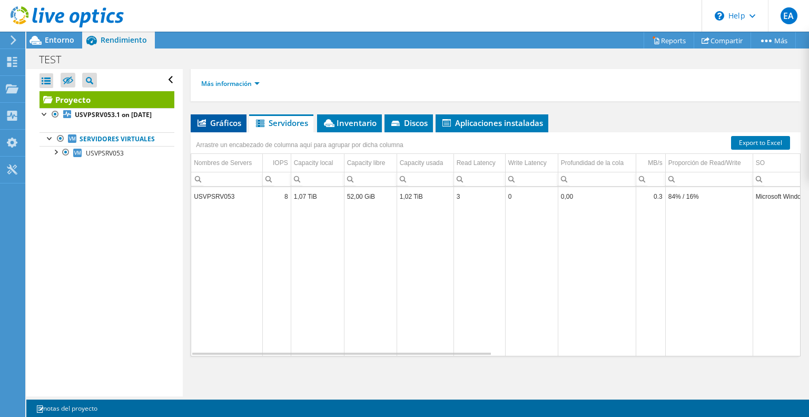
click at [232, 122] on span "Gráficos" at bounding box center [218, 123] width 45 height 11
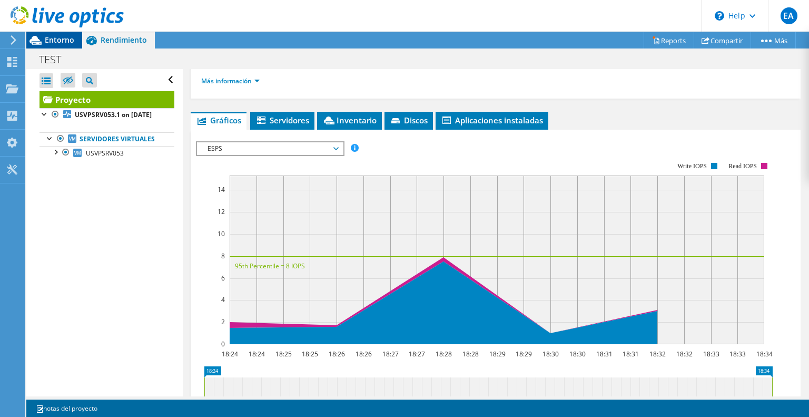
click at [56, 41] on span "Entorno" at bounding box center [60, 40] width 30 height 10
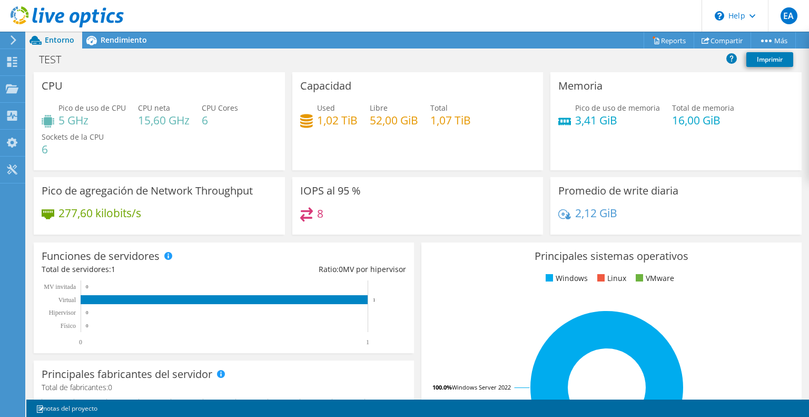
drag, startPoint x: 727, startPoint y: 124, endPoint x: 696, endPoint y: 117, distance: 31.3
drag, startPoint x: 696, startPoint y: 117, endPoint x: 716, endPoint y: 124, distance: 21.2
drag, startPoint x: 716, startPoint y: 124, endPoint x: 611, endPoint y: 114, distance: 105.3
click at [611, 114] on h4 "3,41 GiB" at bounding box center [617, 120] width 85 height 12
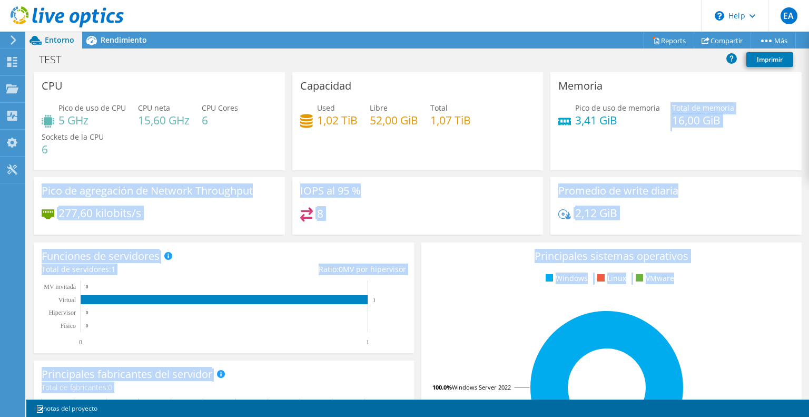
drag, startPoint x: 611, startPoint y: 114, endPoint x: 574, endPoint y: 337, distance: 226.0
click at [574, 337] on section "CPU Pico de uso de CPU 5 GHz CPU neta 15,60 GHz CPU Cores 6 Sockets de la CPU 6…" at bounding box center [417, 393] width 783 height 643
